Goal: Transaction & Acquisition: Purchase product/service

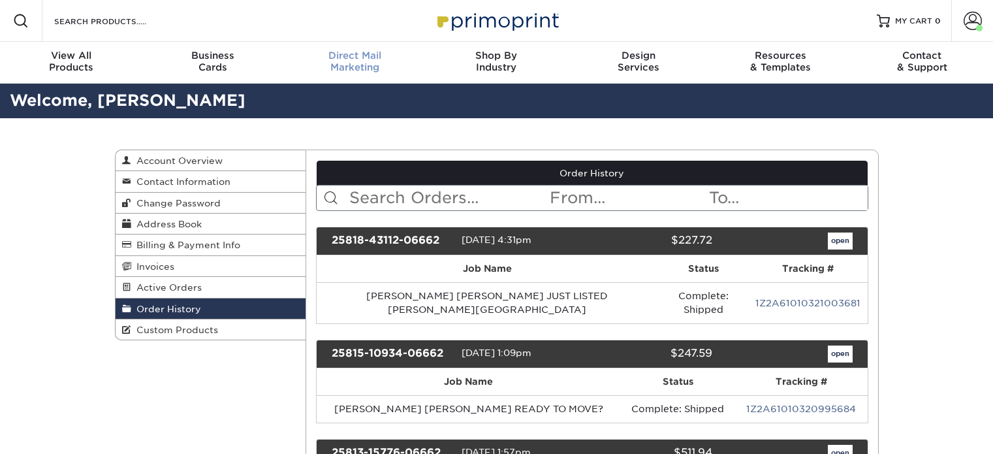
click at [375, 61] on span "Direct Mail" at bounding box center [355, 56] width 142 height 12
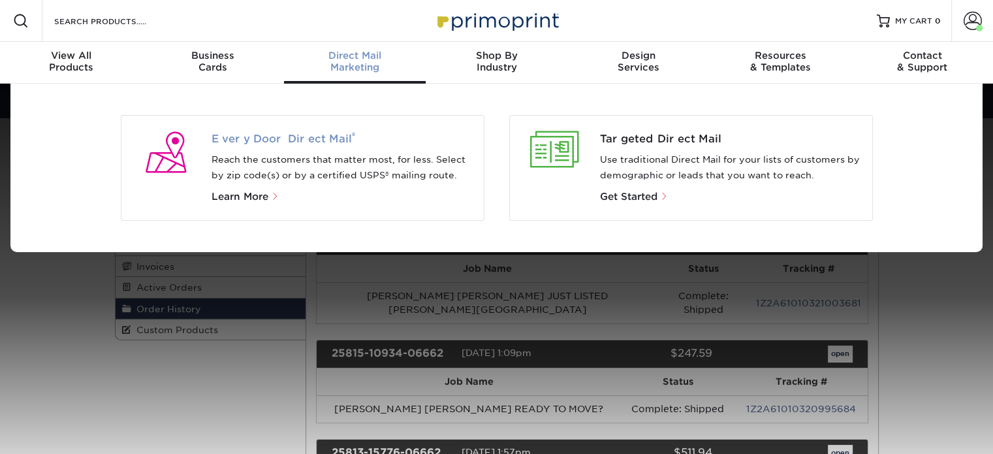
click at [310, 138] on span "Every Door Direct Mail ®" at bounding box center [343, 139] width 262 height 16
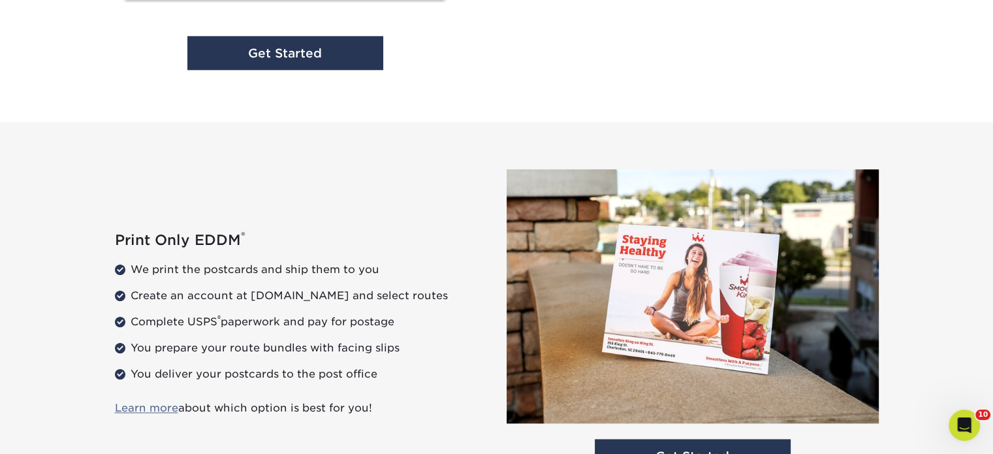
scroll to position [1773, 0]
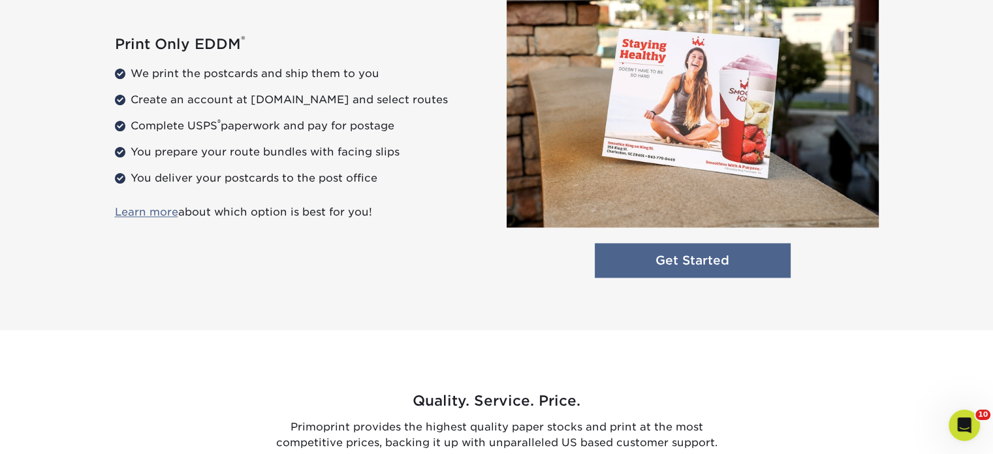
click at [654, 255] on link "Get Started" at bounding box center [693, 260] width 196 height 35
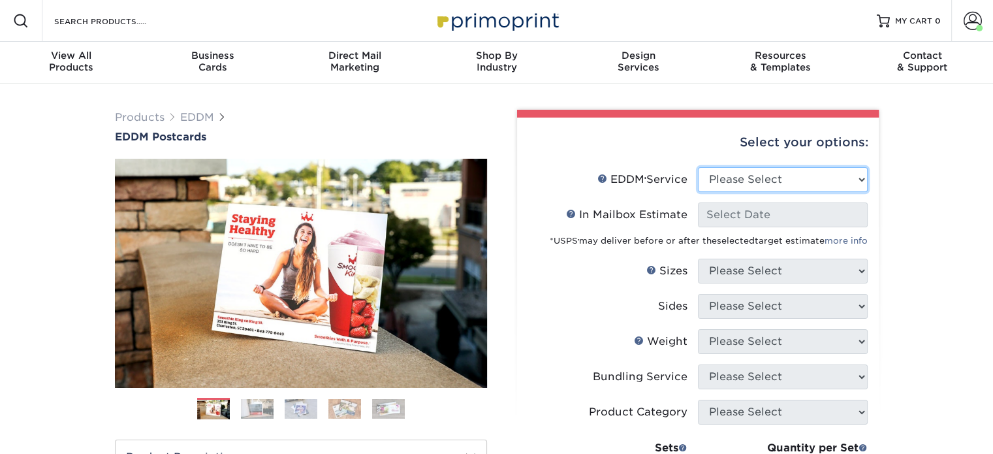
click at [739, 176] on select "Please Select Full Service Print Only" at bounding box center [783, 179] width 170 height 25
select select "print_only"
click at [698, 167] on select "Please Select Full Service Print Only" at bounding box center [783, 179] width 170 height 25
select select "-1"
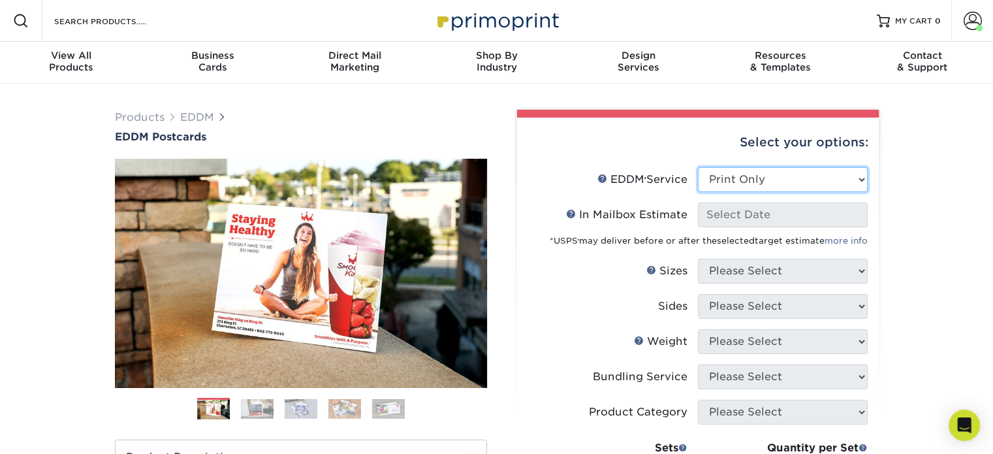
select select "-1"
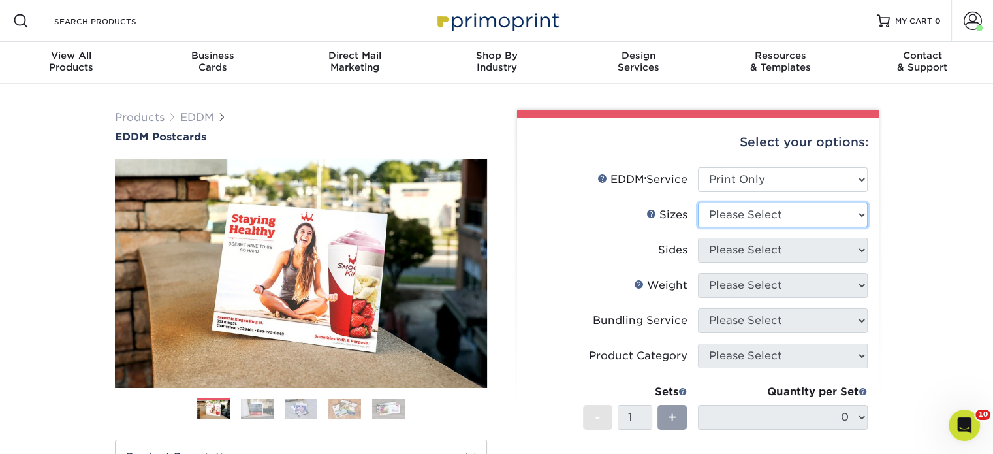
click at [739, 214] on select "Please Select 4.5" x 12" 6" x 12" 6.5" x 8" 6.5" x 9" 6.5" x 12" 7" x 8.5" 8" x…" at bounding box center [783, 214] width 170 height 25
select select "6.50x9.00"
click at [698, 202] on select "Please Select 4.5" x 12" 6" x 12" 6.5" x 8" 6.5" x 9" 6.5" x 12" 7" x 8.5" 8" x…" at bounding box center [783, 214] width 170 height 25
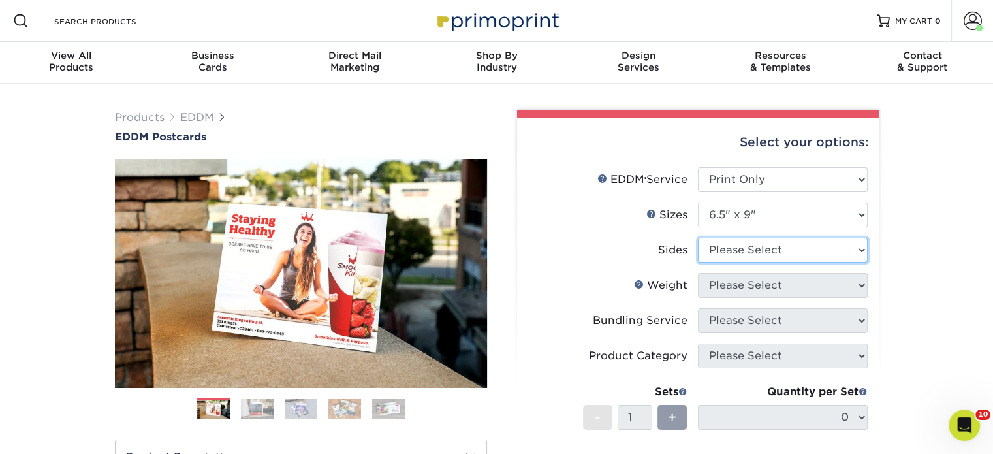
click at [750, 242] on select "Please Select Print Both Sides Print Front Only" at bounding box center [783, 250] width 170 height 25
select select "13abbda7-1d64-4f25-8bb2-c179b224825d"
click at [698, 238] on select "Please Select Print Both Sides Print Front Only" at bounding box center [783, 250] width 170 height 25
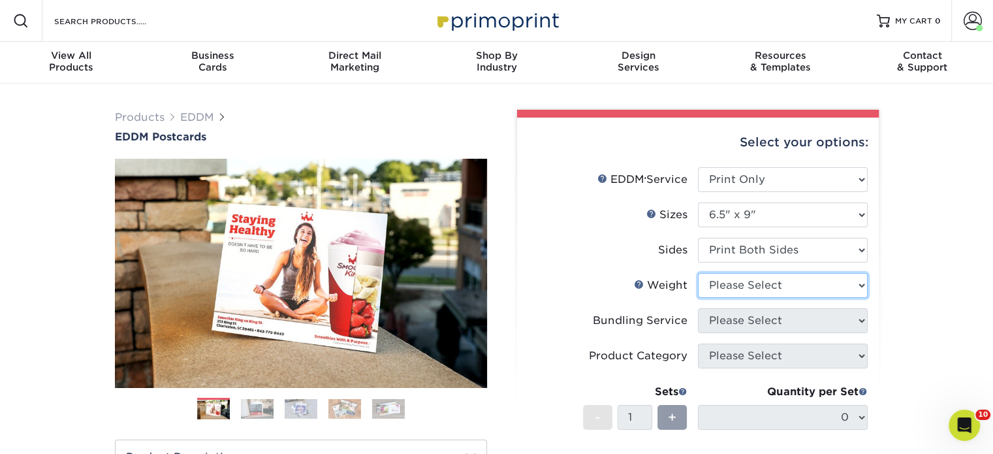
click at [750, 289] on select "Please Select 16PT 14PT" at bounding box center [783, 285] width 170 height 25
select select "16PT"
click at [698, 273] on select "Please Select 16PT 14PT" at bounding box center [783, 285] width 170 height 25
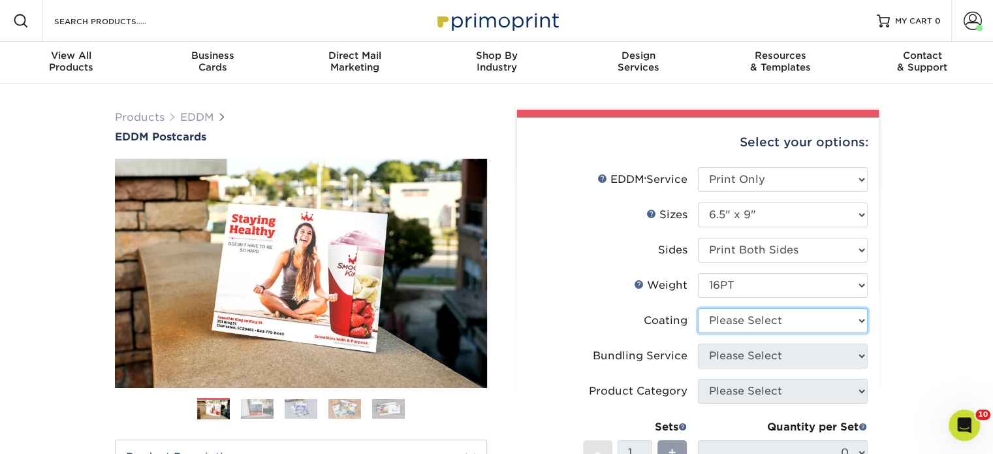
click at [742, 323] on select at bounding box center [783, 320] width 170 height 25
select select "ae367451-b2b8-45df-a344-0f05b6a12993"
click at [698, 308] on select at bounding box center [783, 320] width 170 height 25
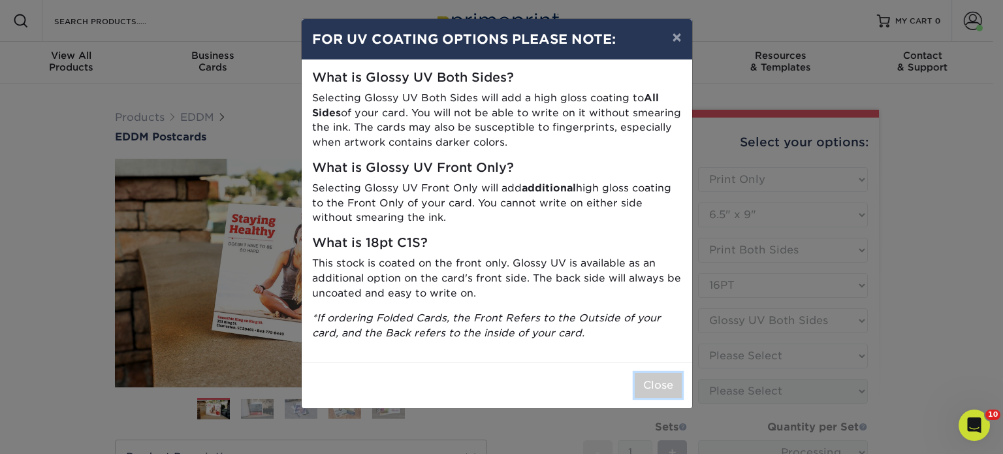
drag, startPoint x: 646, startPoint y: 388, endPoint x: 649, endPoint y: 368, distance: 20.5
click at [646, 389] on button "Close" at bounding box center [658, 385] width 47 height 25
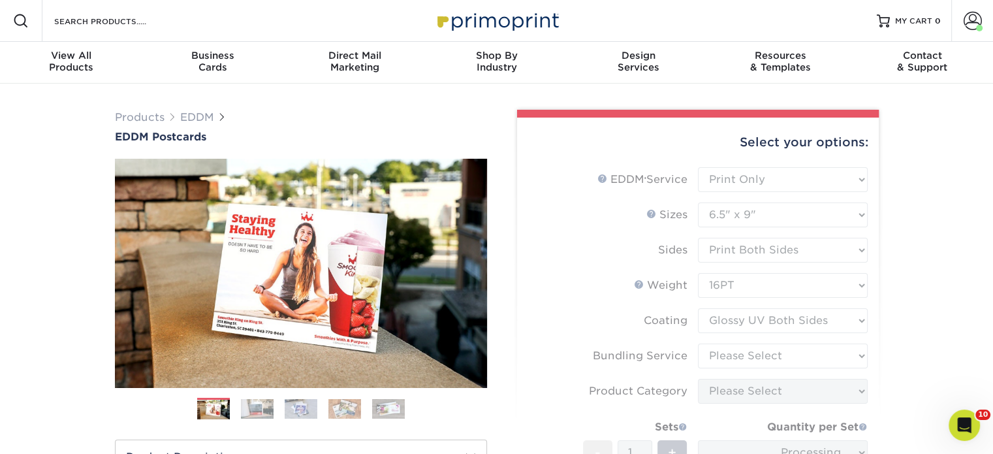
scroll to position [196, 0]
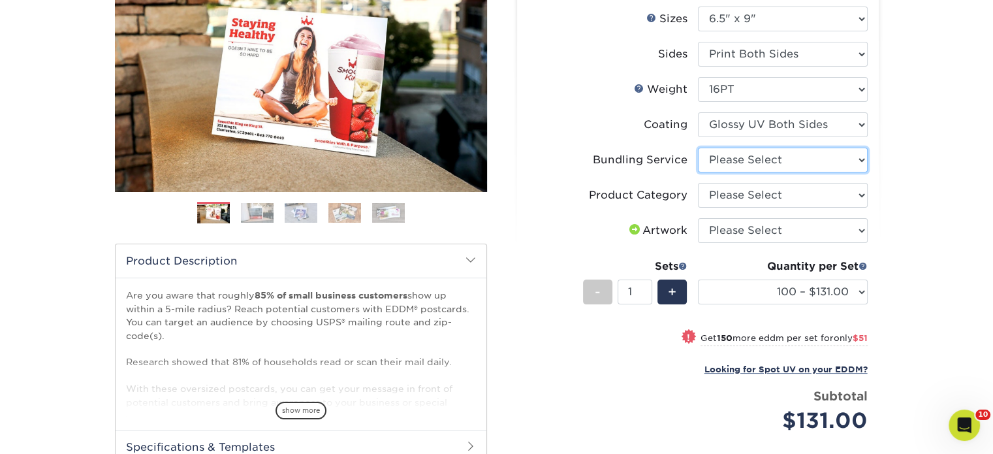
drag, startPoint x: 734, startPoint y: 154, endPoint x: 734, endPoint y: 169, distance: 15.0
click at [734, 154] on select "Please Select No Bundling Services Yes, Bundles of 50 (+2 Days) Yes, Bundles of…" at bounding box center [783, 160] width 170 height 25
select select "58689abb-25c0-461c-a4c3-a80b627d6649"
click at [698, 148] on select "Please Select No Bundling Services Yes, Bundles of 50 (+2 Days) Yes, Bundles of…" at bounding box center [783, 160] width 170 height 25
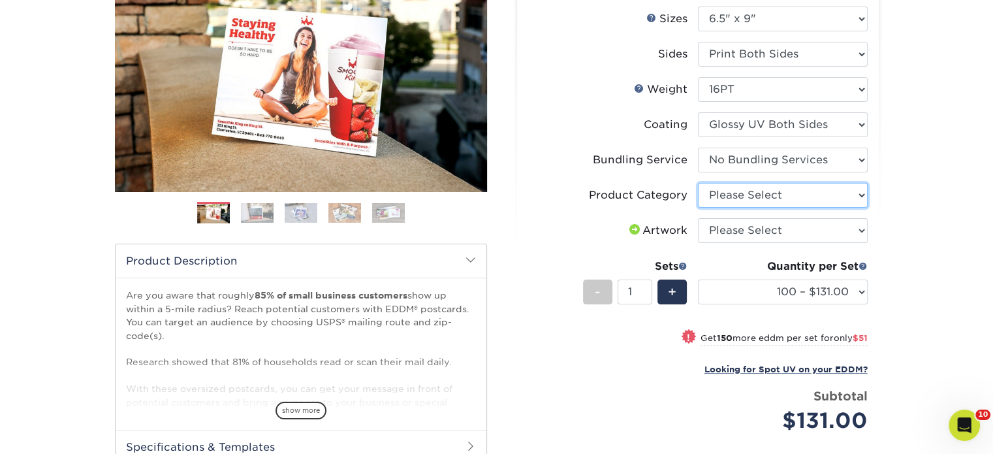
click at [734, 192] on select "Please Select Postcards" at bounding box center [783, 195] width 170 height 25
select select "9b7272e0-d6c8-4c3c-8e97-d3a1bcdab858"
click at [698, 183] on select "Please Select Postcards" at bounding box center [783, 195] width 170 height 25
click at [729, 240] on select "Please Select I will upload files I need a design - $150" at bounding box center [783, 230] width 170 height 25
select select "upload"
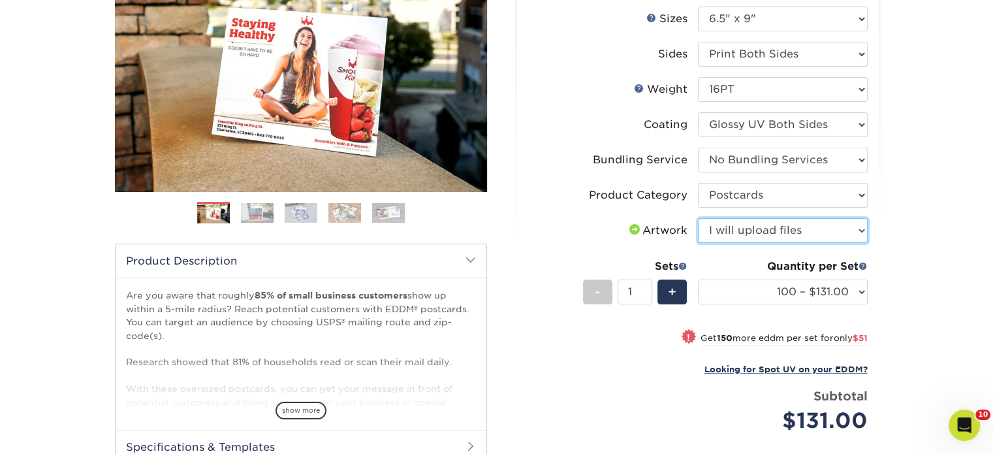
click at [698, 218] on select "Please Select I will upload files I need a design - $150" at bounding box center [783, 230] width 170 height 25
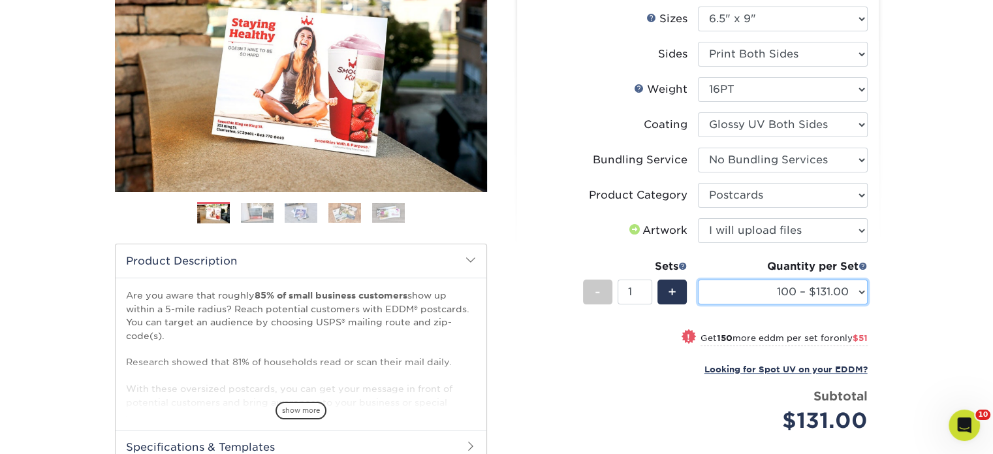
click at [725, 284] on select "100 – $131.00 250 – $182.00 500 – $203.00 1000 – $227.00 2500 – $379.00 5000 – …" at bounding box center [783, 291] width 170 height 25
select select "1000 – $227.00"
click at [698, 279] on select "100 – $131.00 250 – $182.00 500 – $203.00 1000 – $227.00 2500 – $379.00 5000 – …" at bounding box center [783, 291] width 170 height 25
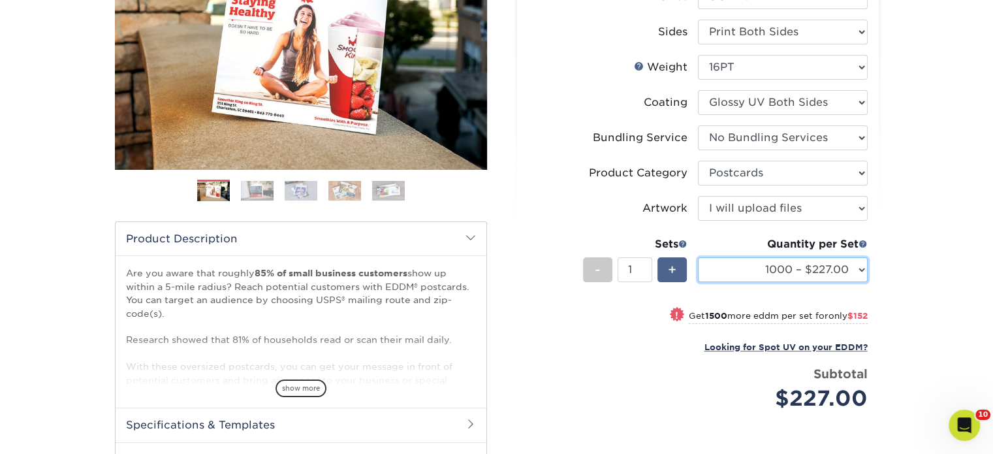
scroll to position [457, 0]
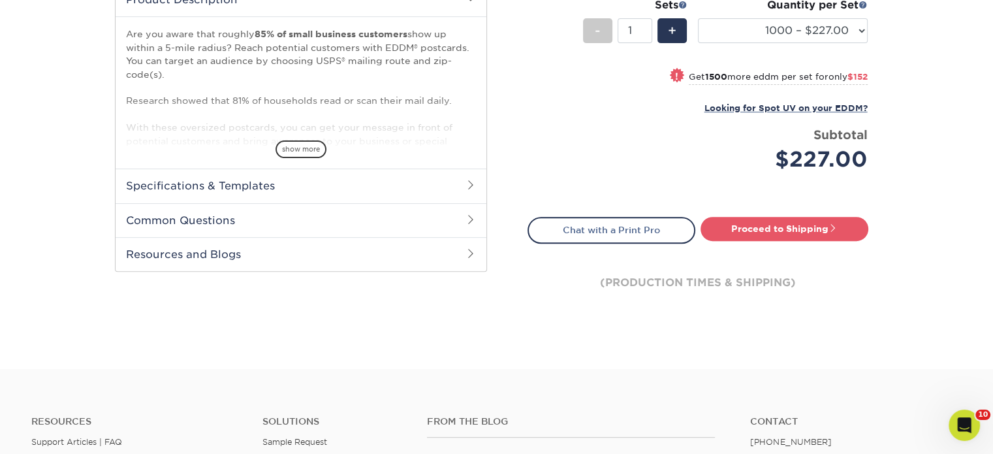
click at [746, 241] on div "Proceed to Shipping" at bounding box center [788, 230] width 180 height 26
click at [746, 229] on link "Proceed to Shipping" at bounding box center [785, 229] width 168 height 24
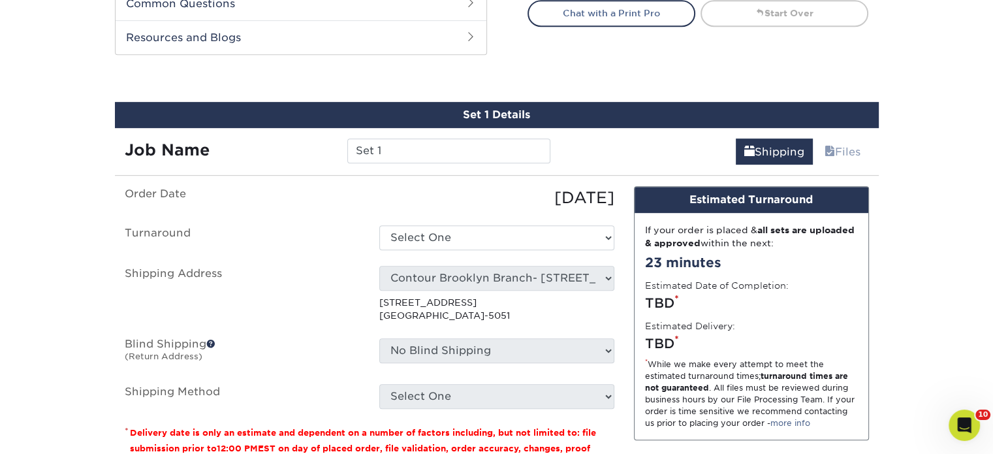
scroll to position [708, 0]
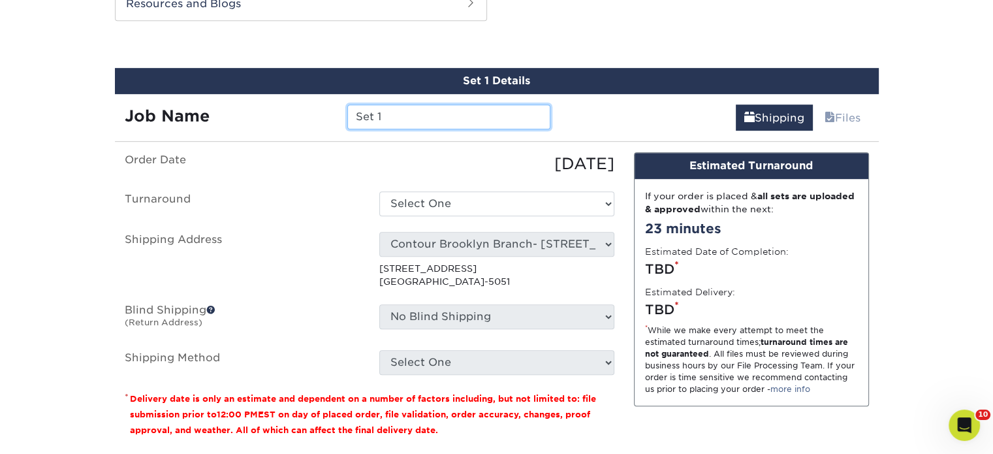
click at [422, 108] on input "Set 1" at bounding box center [448, 116] width 203 height 25
click at [555, 120] on div "[PERSON_NAME] [PERSON_NAME] JUST SOLD" at bounding box center [449, 116] width 223 height 25
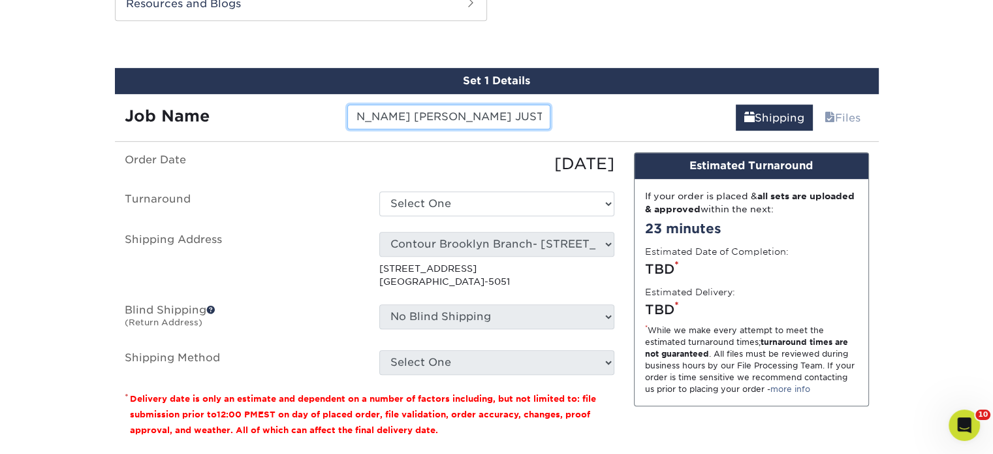
click at [516, 119] on input "[PERSON_NAME] [PERSON_NAME] JUST SOLD" at bounding box center [448, 116] width 203 height 25
drag, startPoint x: 512, startPoint y: 114, endPoint x: 598, endPoint y: 114, distance: 86.2
click at [598, 114] on div "Job Name [PERSON_NAME] [PERSON_NAME] JUST SOLD Shipping Files" at bounding box center [497, 112] width 764 height 37
drag, startPoint x: 522, startPoint y: 114, endPoint x: 539, endPoint y: 112, distance: 16.4
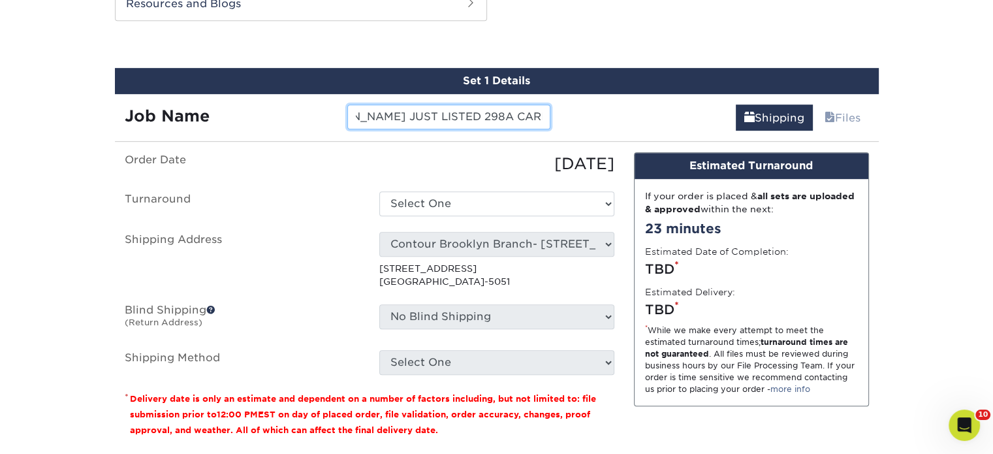
click at [570, 125] on div "Job Name [PERSON_NAME] [PERSON_NAME] JUST LISTED 298A CARDINAL Shipping Files" at bounding box center [497, 112] width 764 height 37
click at [535, 113] on input "[PERSON_NAME] [PERSON_NAME] JUST LISTED 298A CARDINAL" at bounding box center [448, 116] width 203 height 25
drag, startPoint x: 514, startPoint y: 112, endPoint x: 575, endPoint y: 113, distance: 60.7
click at [575, 113] on div "Job Name [PERSON_NAME] [PERSON_NAME] JUST LISTED 298A CARDINAL Shipping Files" at bounding box center [497, 112] width 764 height 37
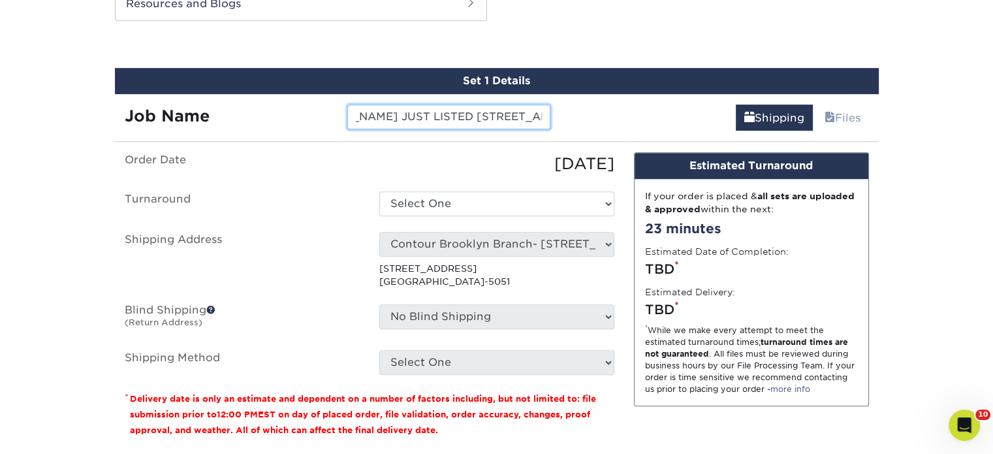
type input "[PERSON_NAME] [PERSON_NAME] JUST LISTED [STREET_ADDRESS]"
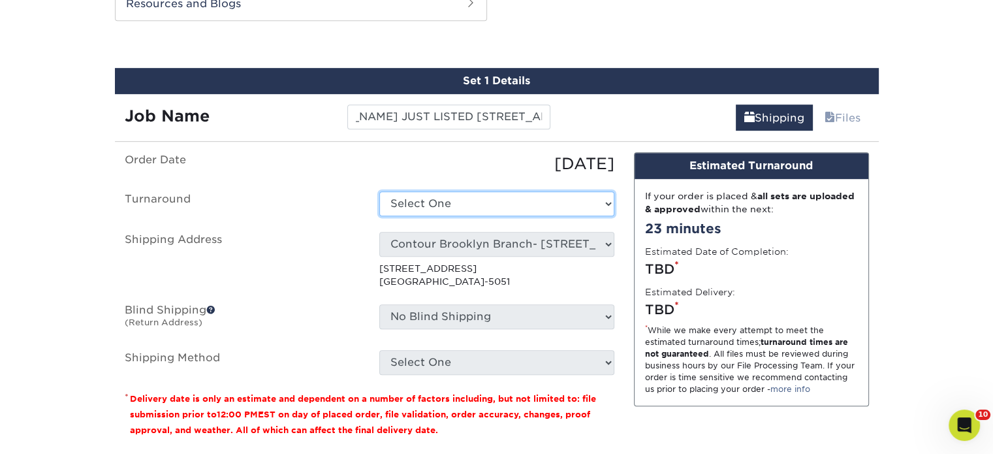
drag, startPoint x: 528, startPoint y: 206, endPoint x: 526, endPoint y: 212, distance: 6.7
click at [528, 206] on select "Select One 2-4 Business Days 2 Day Next Business Day" at bounding box center [496, 203] width 235 height 25
select select "14ee1dbe-2a03-44e6-acbe-77c51f3128fc"
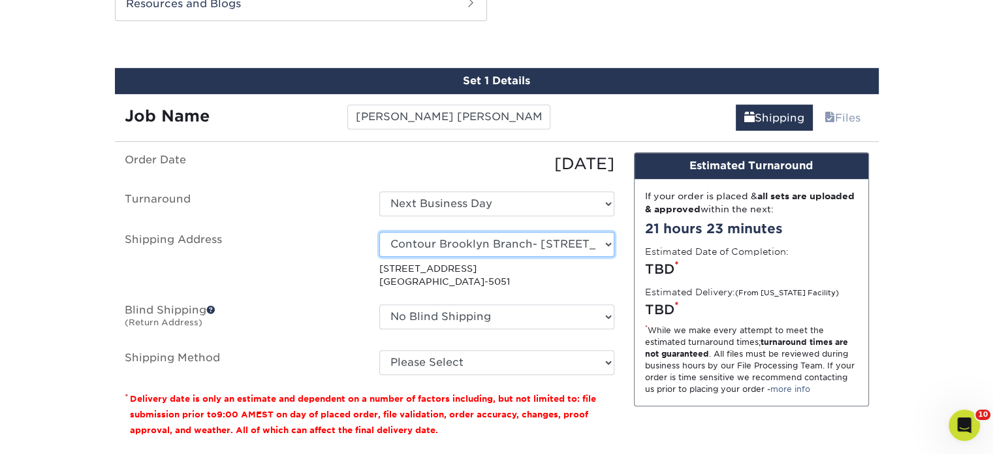
click at [498, 242] on select "Select One Realty Connect [GEOGRAPHIC_DATA]" at bounding box center [496, 244] width 235 height 25
select select "194002"
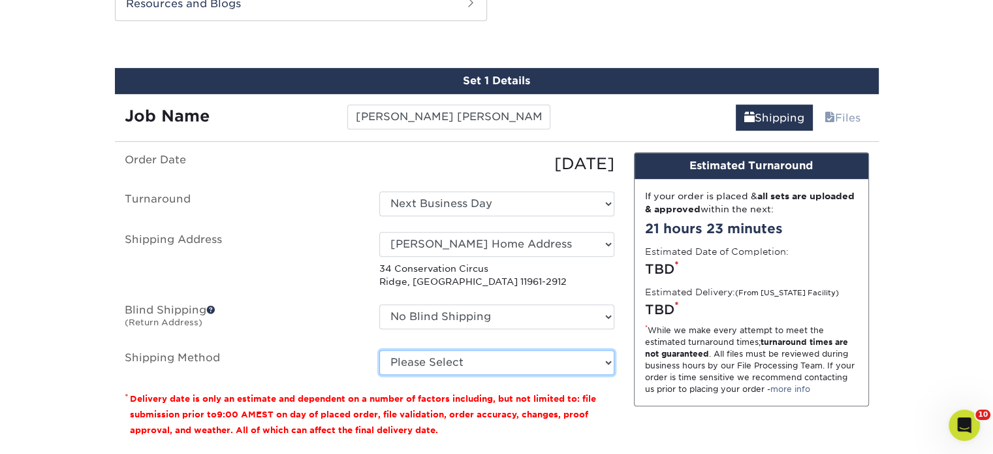
click at [456, 360] on select "Please Select Ground Shipping (+$38.57) 3 Day Shipping Service (+$49.45) 2 Day …" at bounding box center [496, 362] width 235 height 25
select select "03"
click at [379, 350] on select "Please Select Ground Shipping (+$38.57) 3 Day Shipping Service (+$49.45) 2 Day …" at bounding box center [496, 362] width 235 height 25
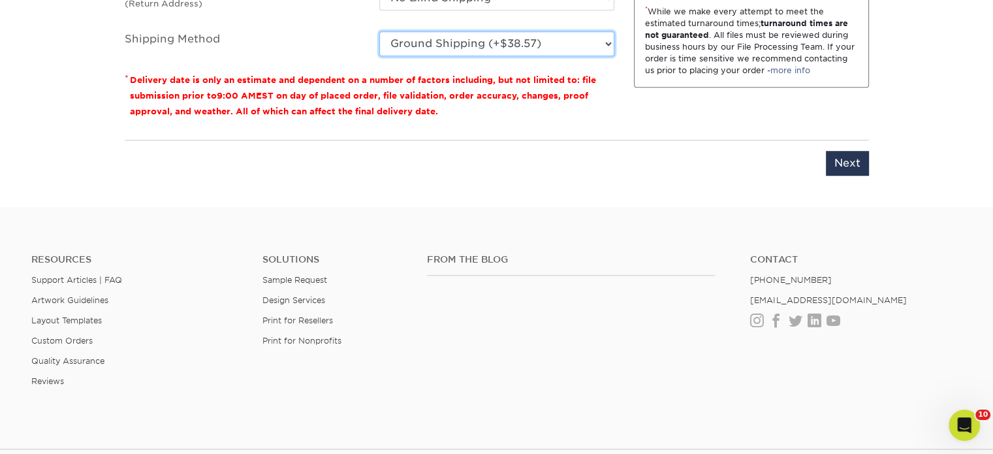
scroll to position [1034, 0]
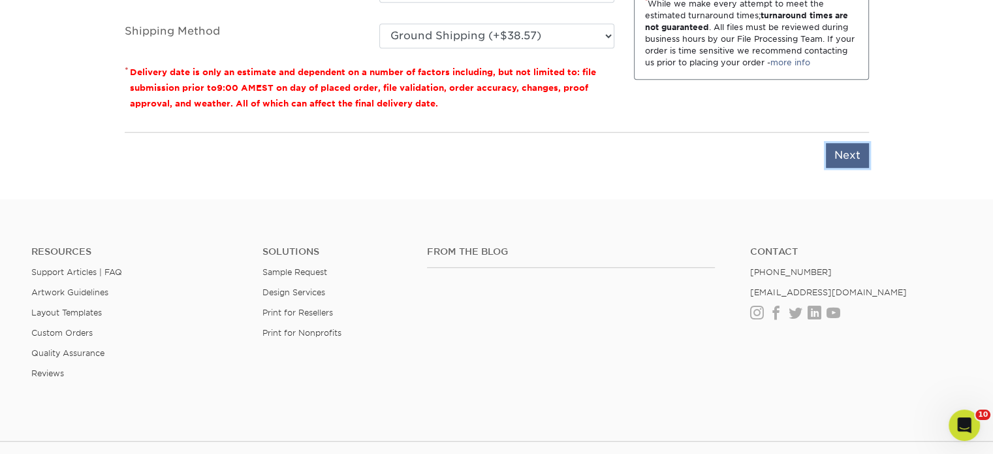
click at [854, 161] on input "Next" at bounding box center [847, 155] width 43 height 25
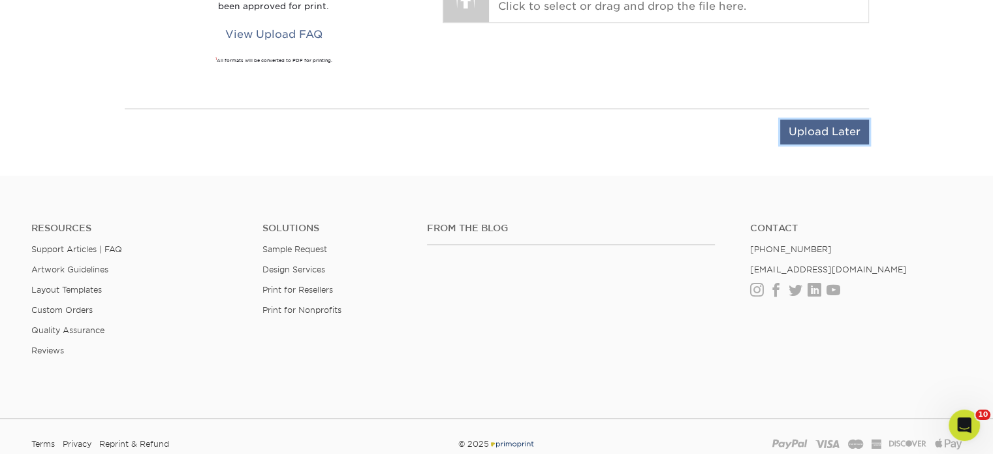
click at [812, 130] on input "Upload Later" at bounding box center [824, 131] width 89 height 25
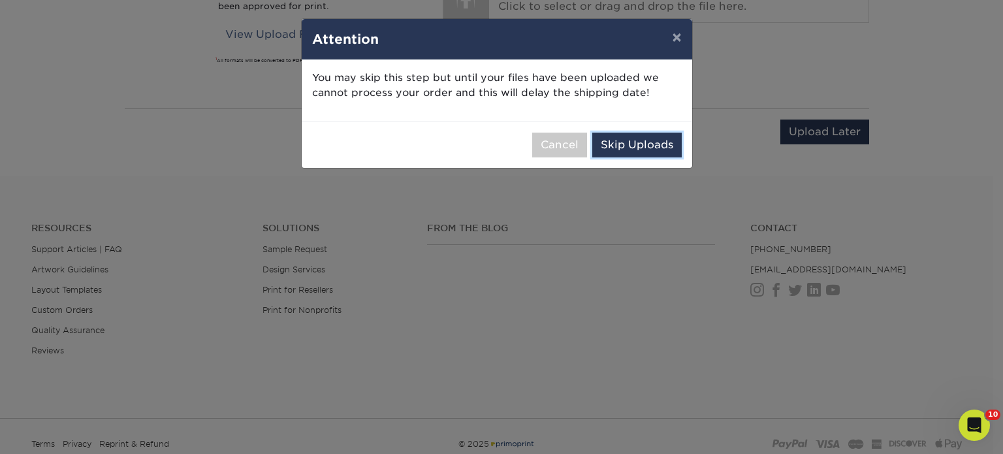
click at [663, 142] on button "Skip Uploads" at bounding box center [636, 145] width 89 height 25
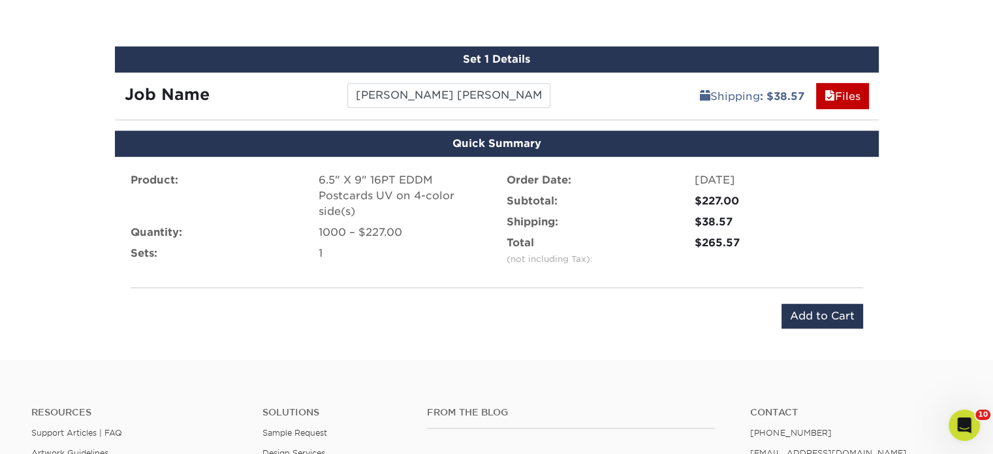
scroll to position [811, 0]
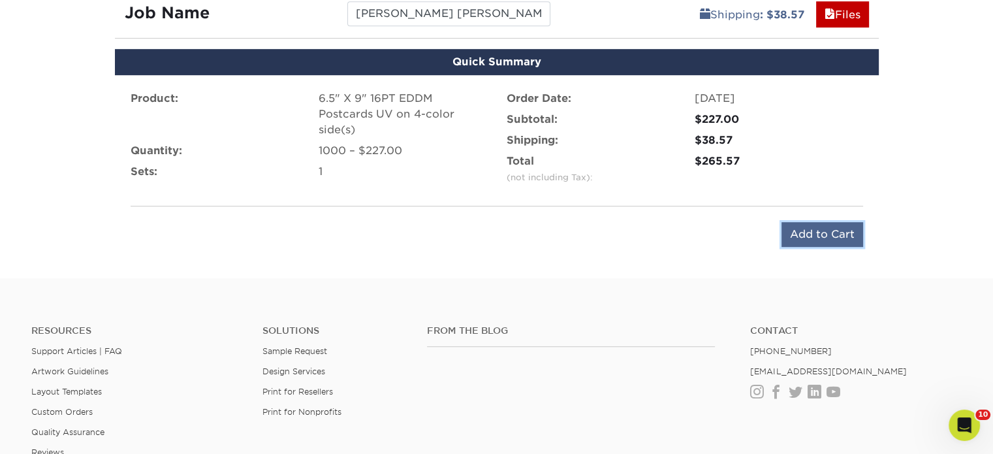
click at [797, 232] on input "Add to Cart" at bounding box center [823, 234] width 82 height 25
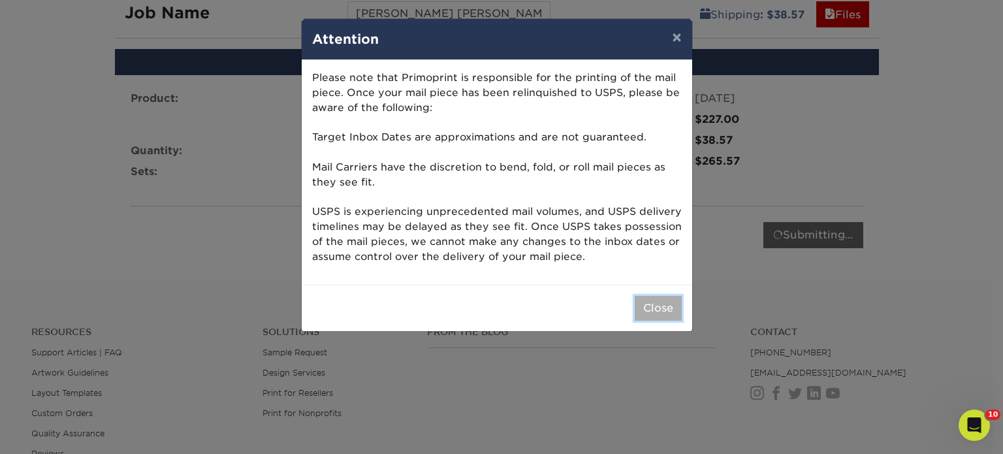
click at [650, 315] on button "Close" at bounding box center [658, 308] width 47 height 25
